Goal: Transaction & Acquisition: Purchase product/service

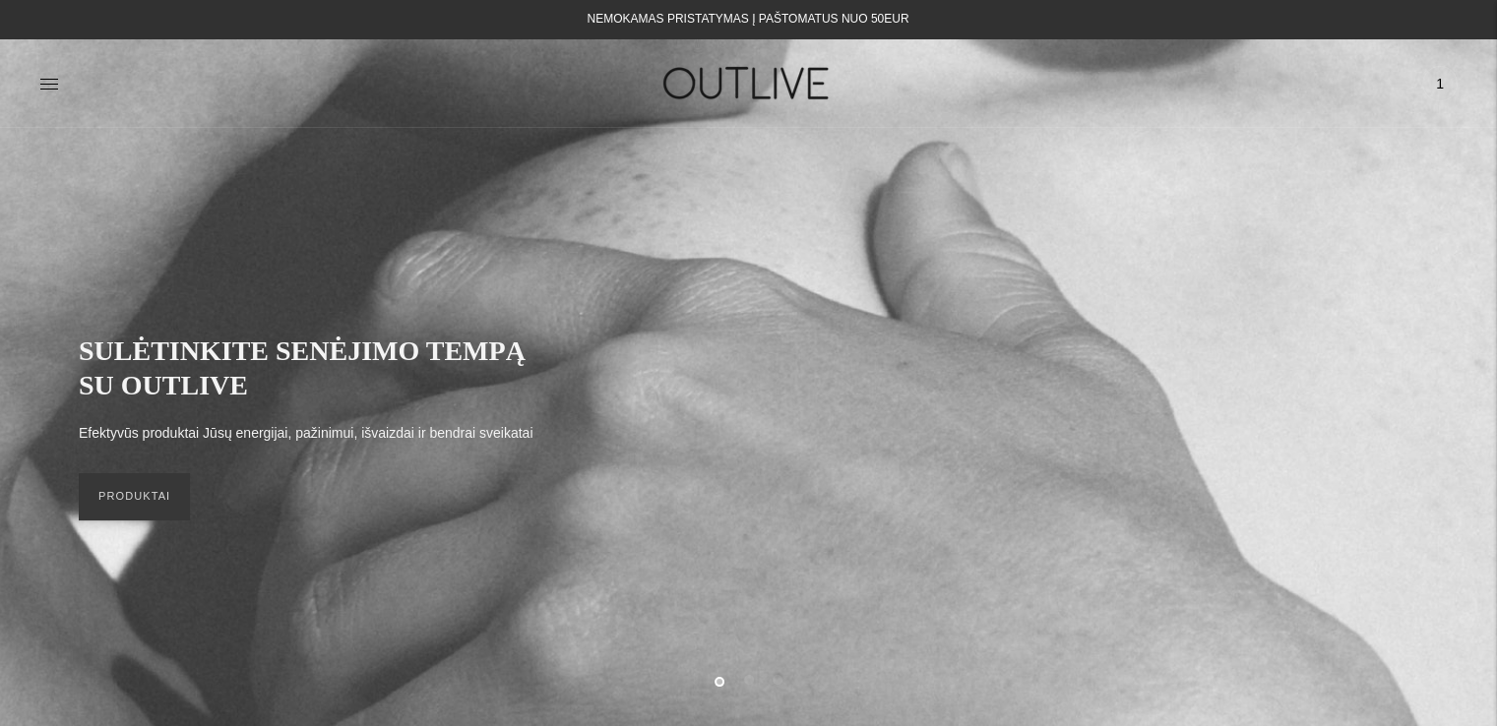
click at [1441, 85] on span "1" at bounding box center [1440, 84] width 28 height 28
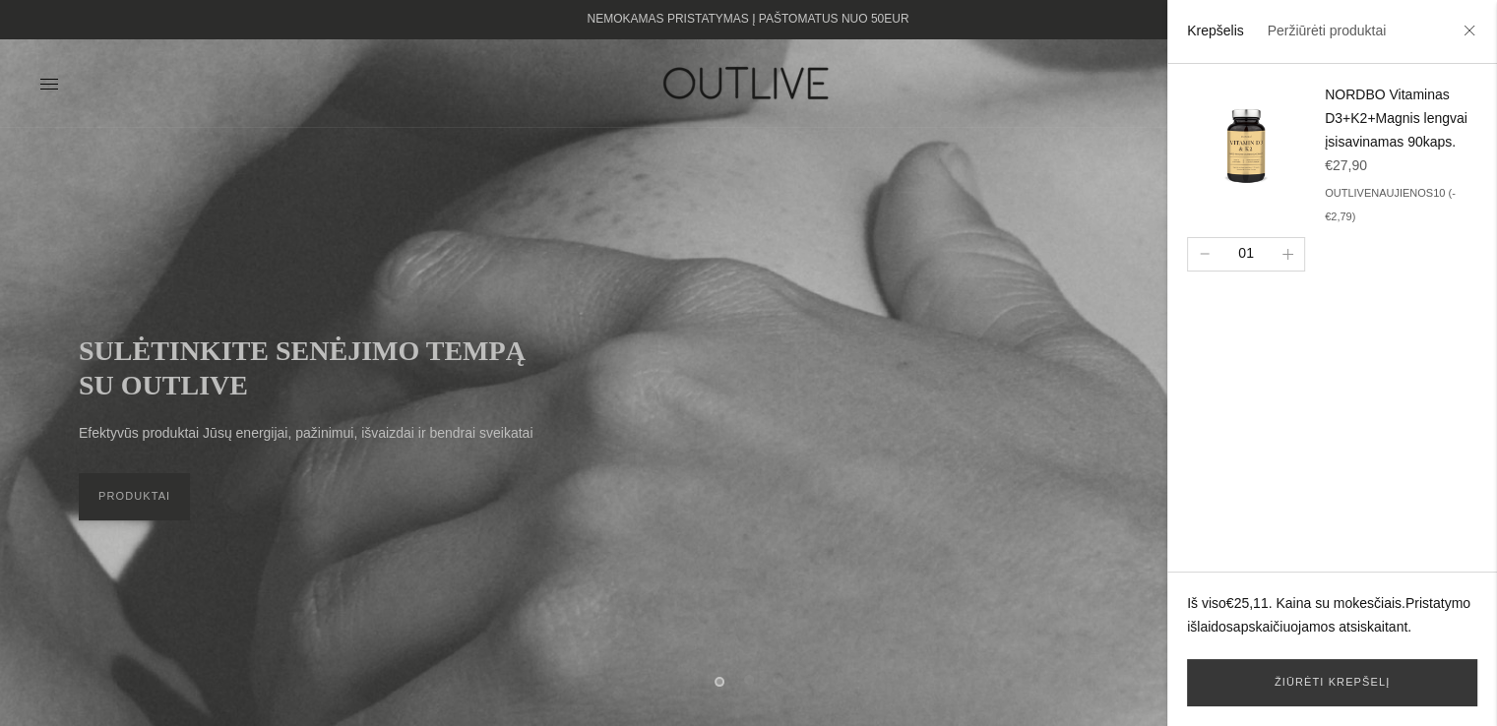
click at [1328, 98] on link "NORDBO Vitaminas D3+K2+Magnis lengvai įsisavinamas 90kaps." at bounding box center [1395, 118] width 143 height 63
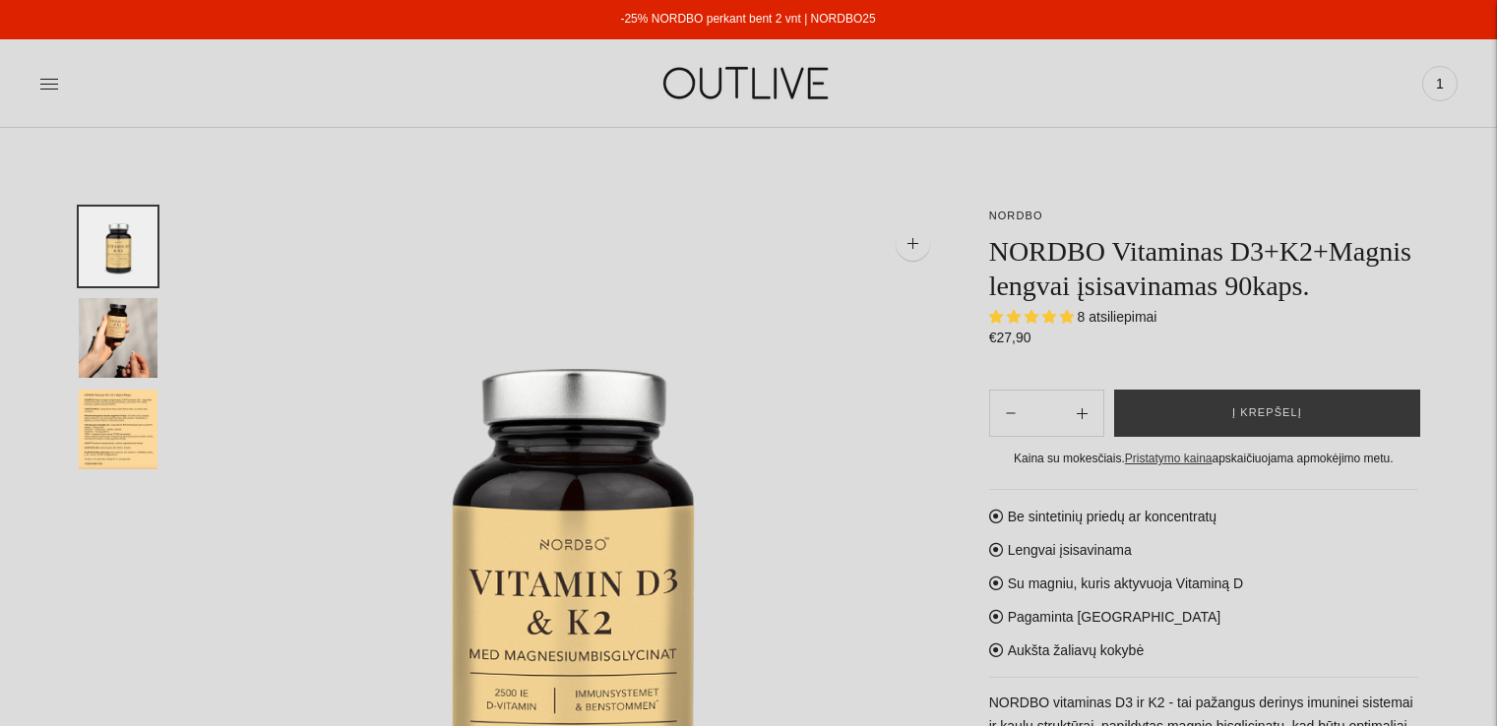
select select "**********"
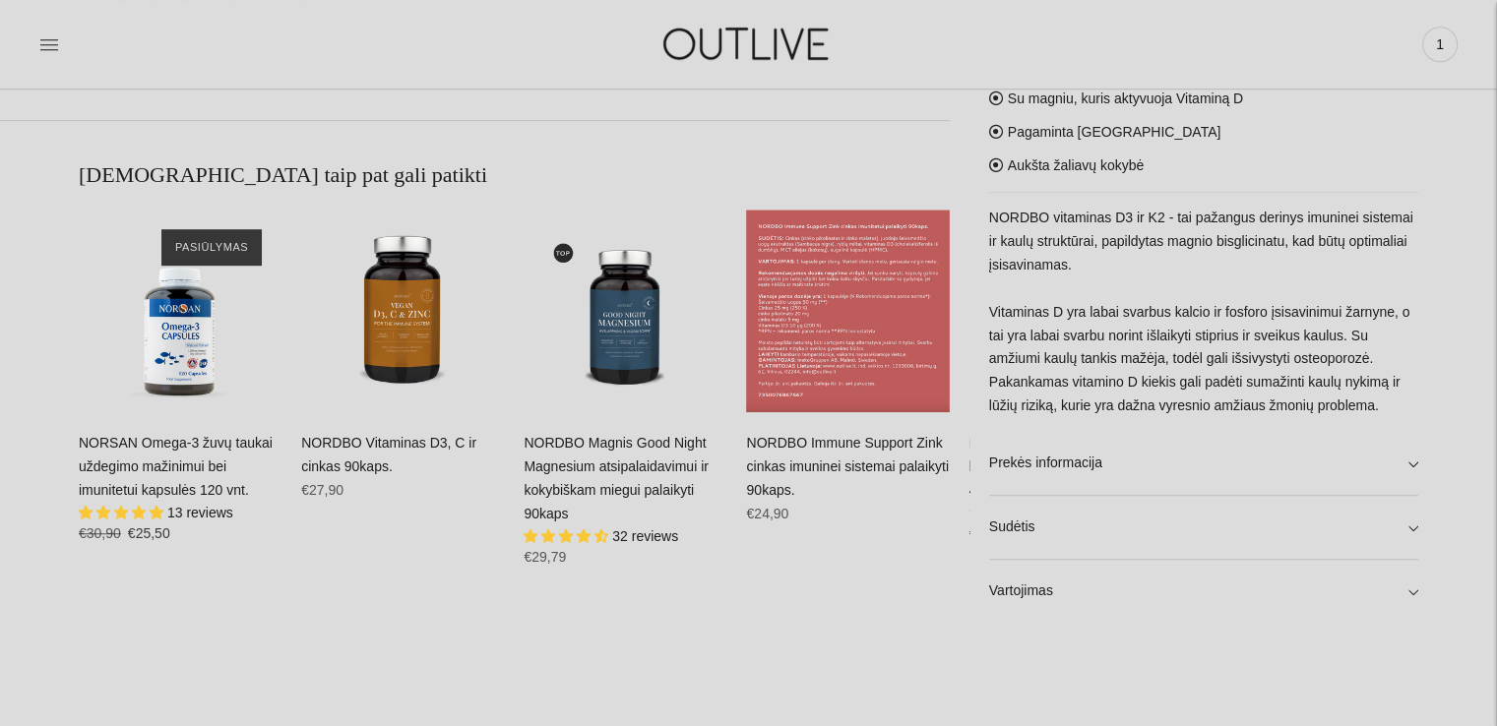
scroll to position [1181, 0]
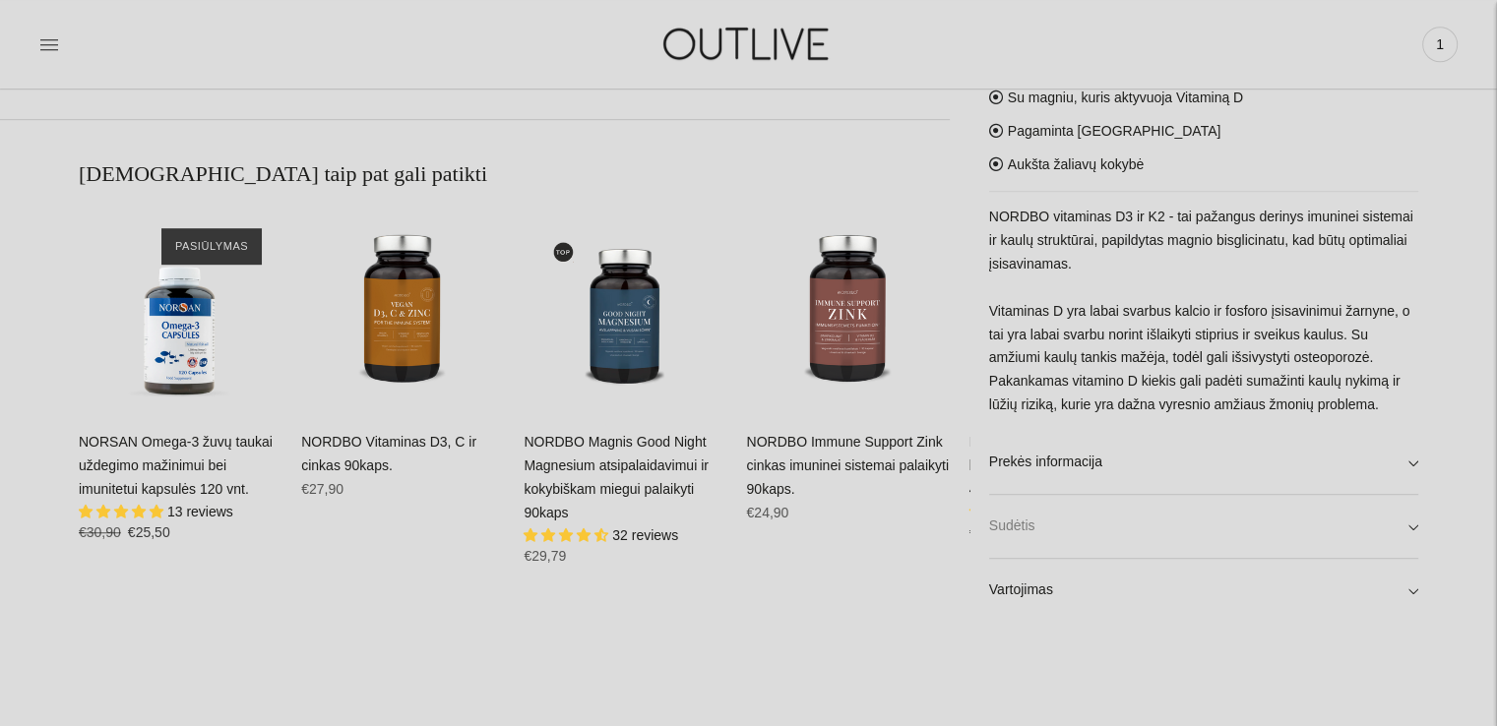
click at [1040, 522] on link "Sudėtis" at bounding box center [1203, 526] width 429 height 63
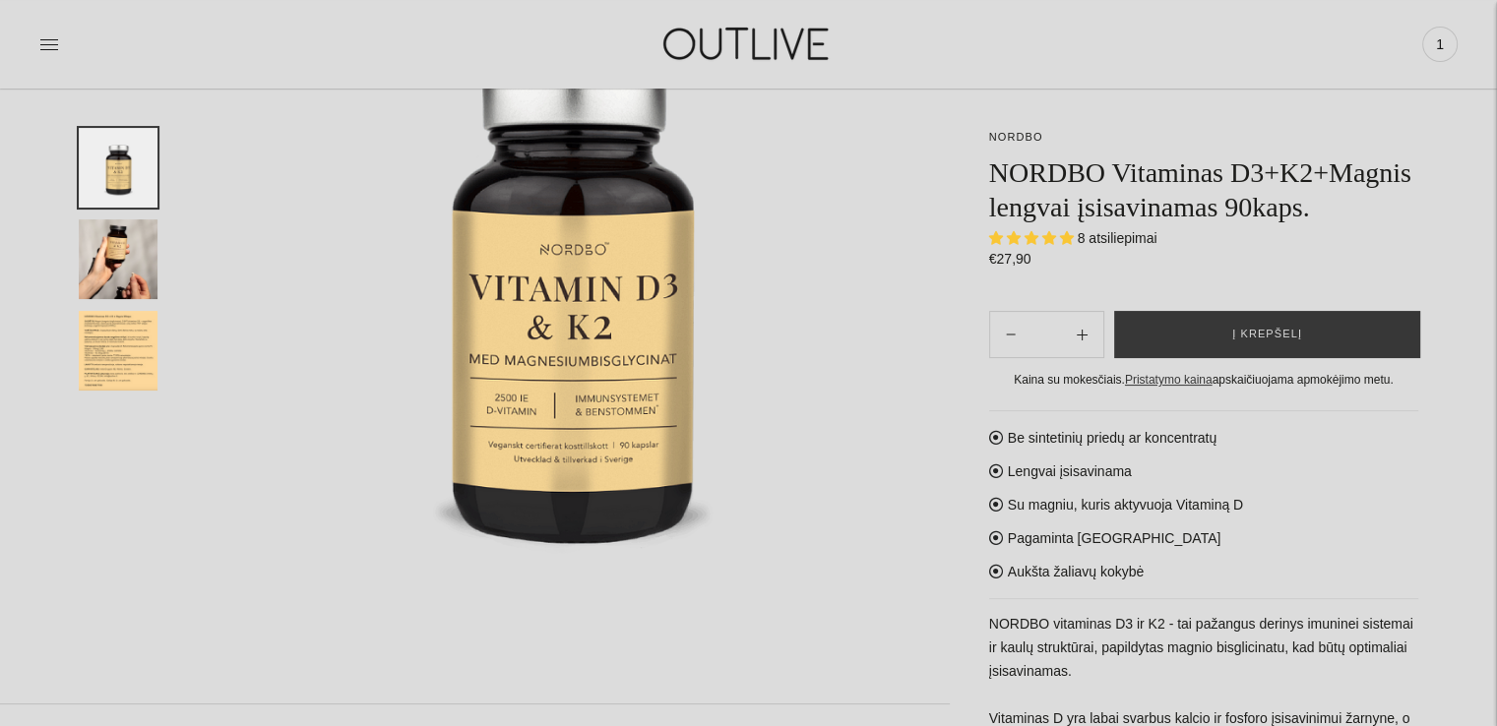
scroll to position [0, 0]
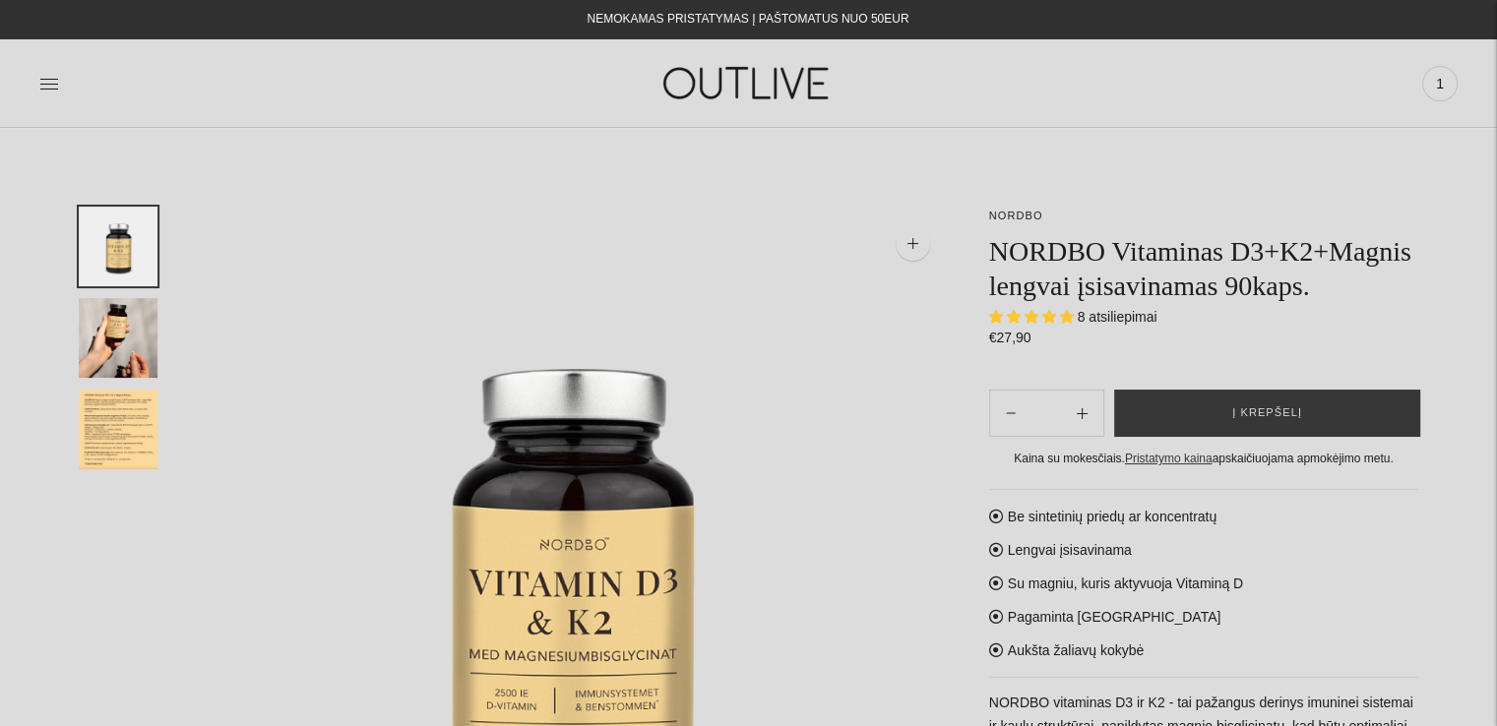
click at [119, 414] on img "Translation missing: en.general.accessibility.image_thumbail" at bounding box center [118, 430] width 79 height 80
